Goal: Find specific page/section: Find specific page/section

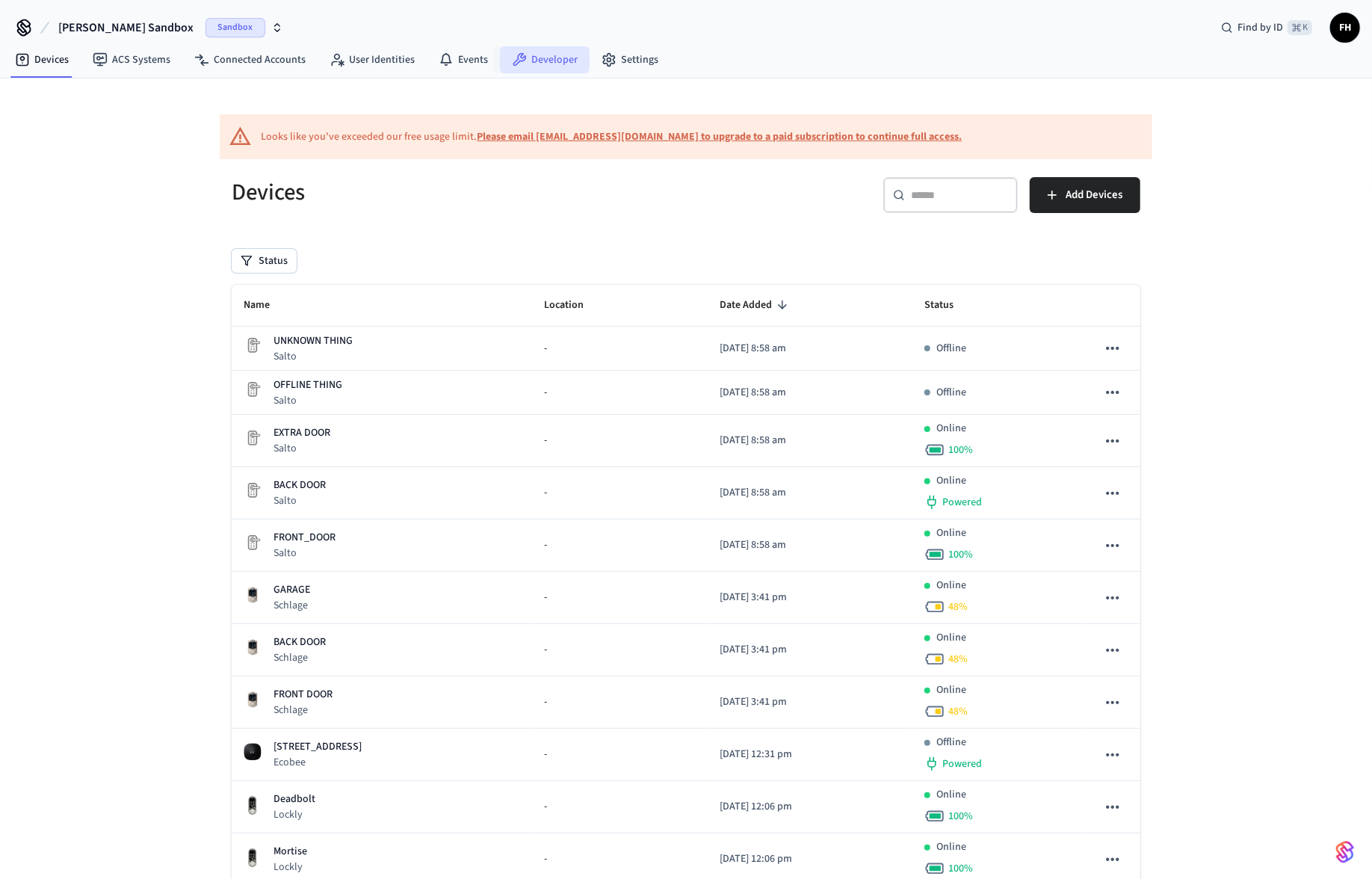
click at [525, 59] on link "Developer" at bounding box center [544, 59] width 90 height 27
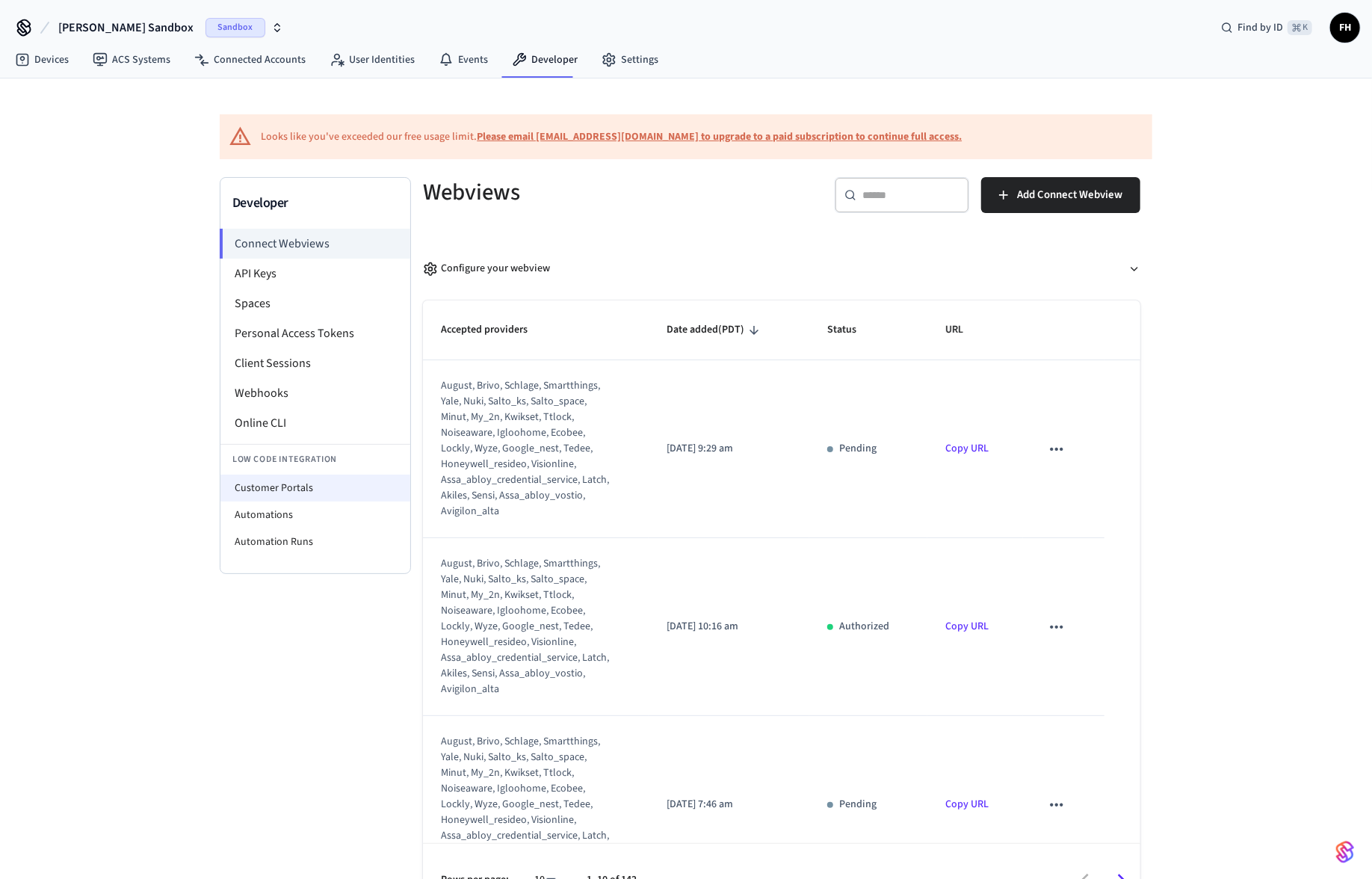
click at [296, 489] on li "Customer Portals" at bounding box center [315, 487] width 190 height 27
select select "**********"
